Goal: Transaction & Acquisition: Purchase product/service

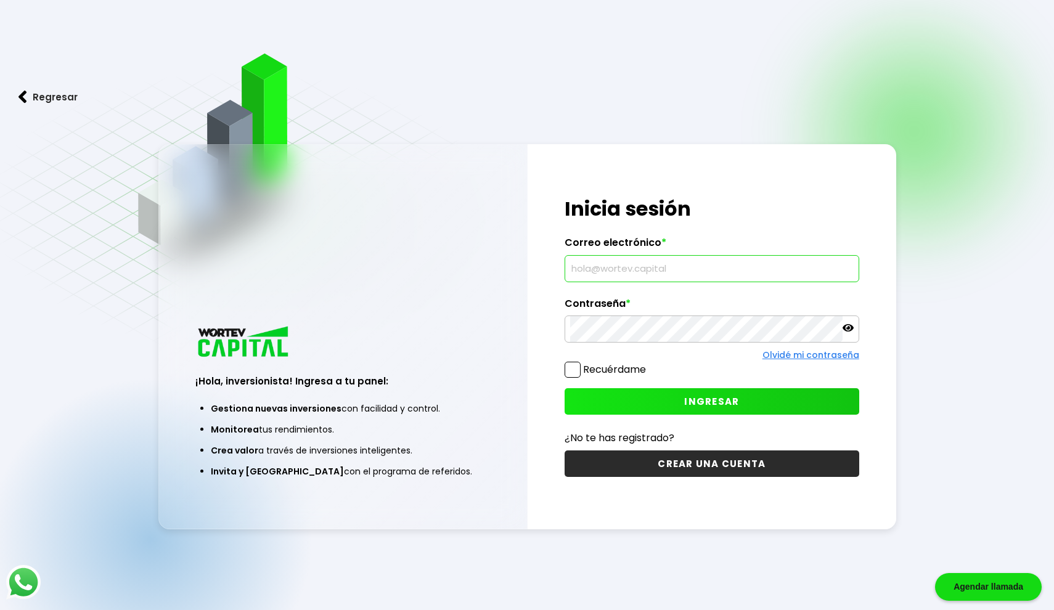
type input "[EMAIL_ADDRESS][DOMAIN_NAME]"
click at [746, 396] on button "INGRESAR" at bounding box center [712, 401] width 295 height 27
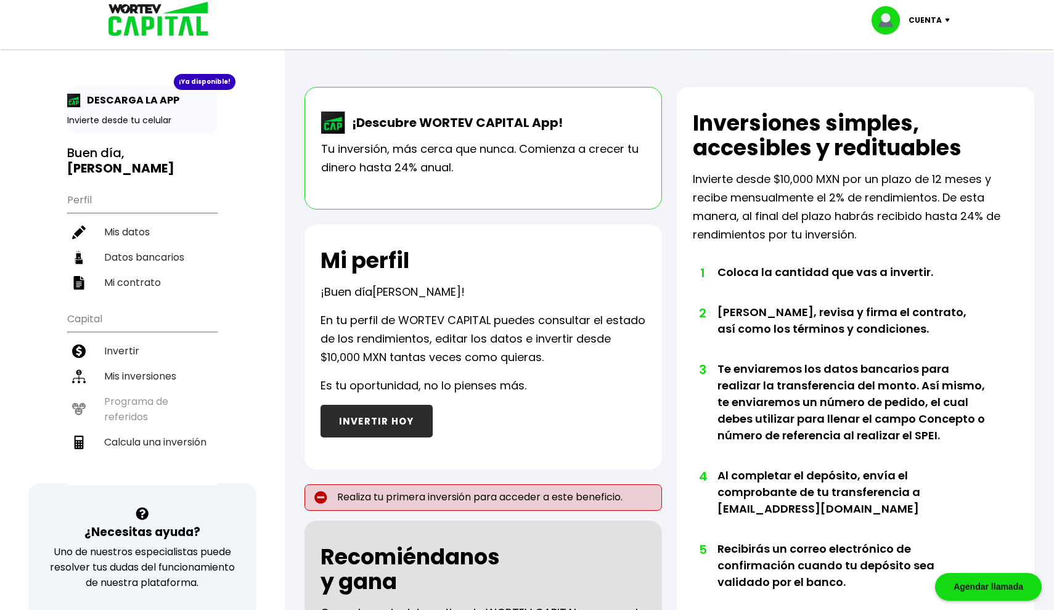
click at [396, 417] on button "INVERTIR HOY" at bounding box center [377, 421] width 112 height 33
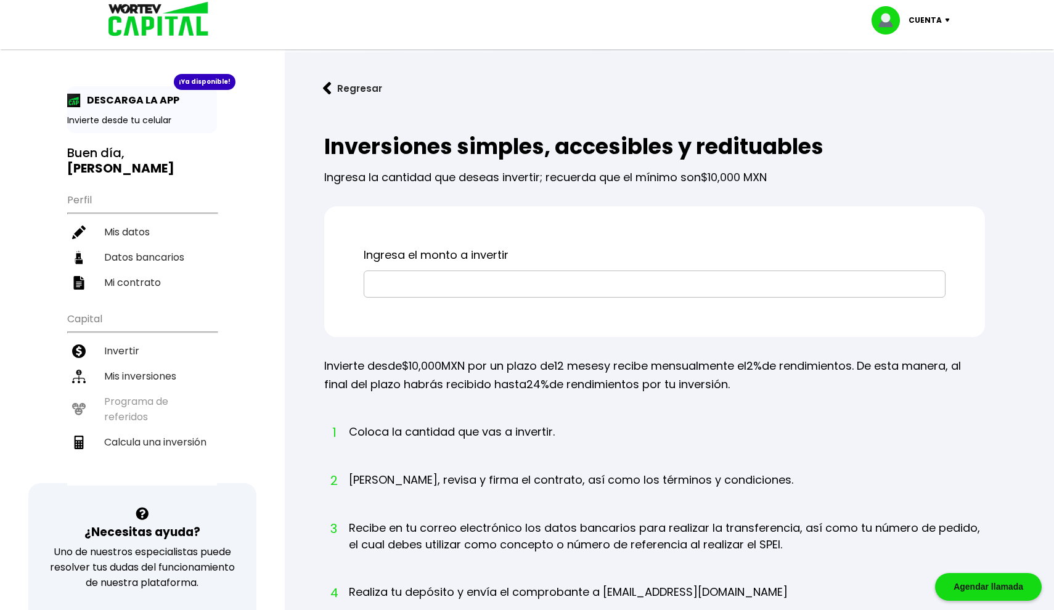
click at [482, 274] on input "text" at bounding box center [654, 284] width 571 height 26
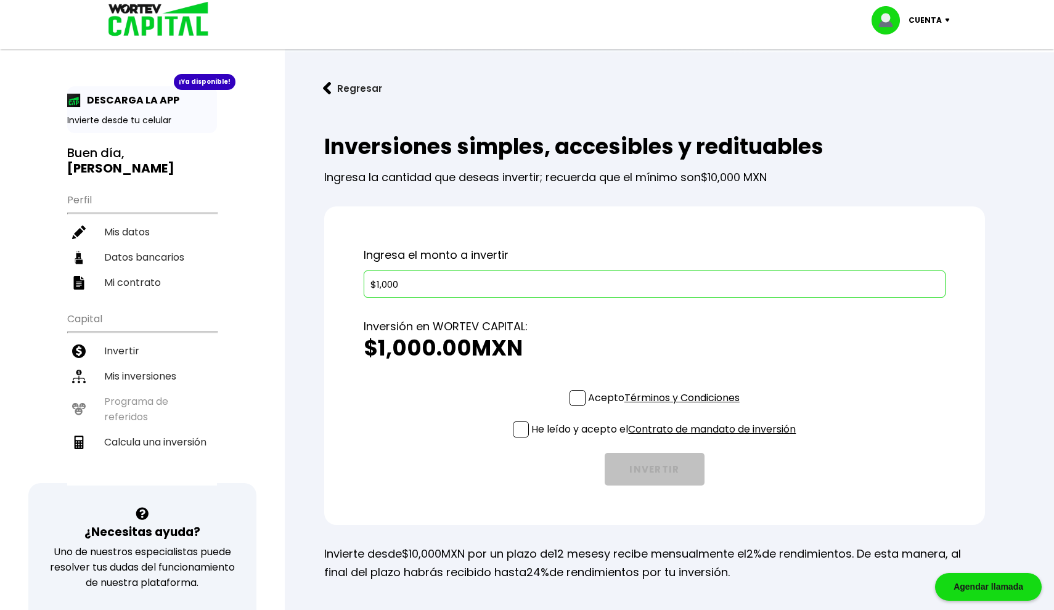
type input "$10,000"
click at [582, 396] on span at bounding box center [578, 398] width 16 height 16
click at [666, 407] on input "Acepto Términos y Condiciones" at bounding box center [666, 407] width 0 height 0
click at [523, 427] on span at bounding box center [521, 430] width 16 height 16
click at [666, 439] on input "He leído y acepto el Contrato de mandato de inversión" at bounding box center [666, 439] width 0 height 0
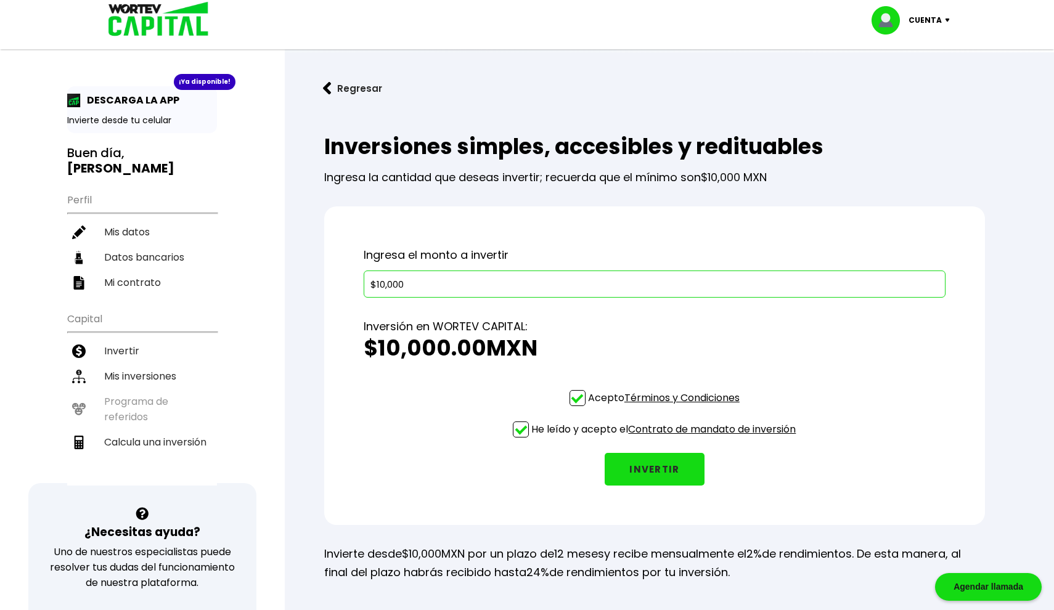
click at [626, 475] on button "INVERTIR" at bounding box center [655, 469] width 100 height 33
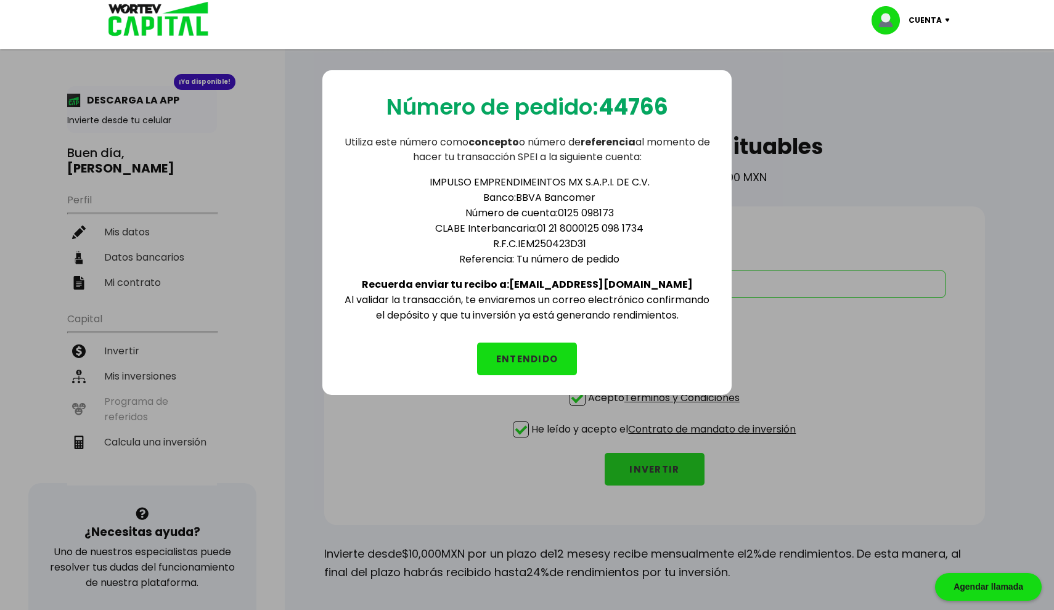
drag, startPoint x: 546, startPoint y: 284, endPoint x: 655, endPoint y: 287, distance: 108.6
click at [655, 287] on div "IMPULSO EMPRENDIMEINTOS MX S.A.P.I. DE C.V. Banco: BBVA Bancomer Número de cuen…" at bounding box center [527, 244] width 370 height 158
copy b "[EMAIL_ADDRESS][DOMAIN_NAME]"
click at [557, 351] on button "ENTENDIDO" at bounding box center [527, 359] width 100 height 33
